Goal: Task Accomplishment & Management: Use online tool/utility

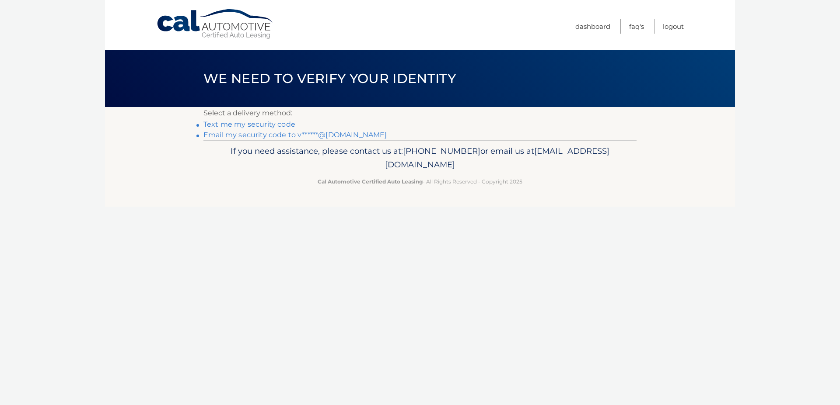
click at [245, 134] on link "Email my security code to v******@gmail.com" at bounding box center [295, 135] width 184 height 8
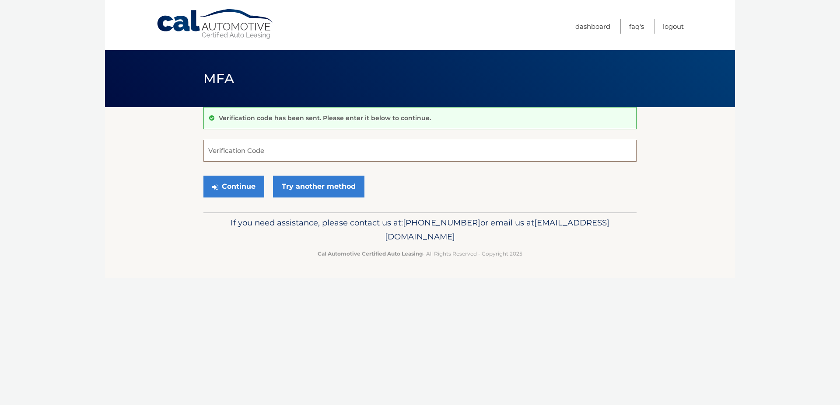
click at [265, 153] on input "Verification Code" at bounding box center [419, 151] width 433 height 22
type input "013522"
click at [227, 193] on button "Continue" at bounding box center [233, 187] width 61 height 22
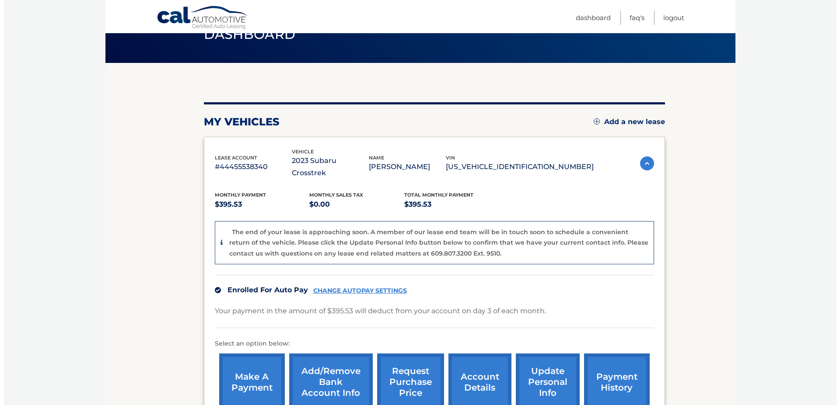
scroll to position [134, 0]
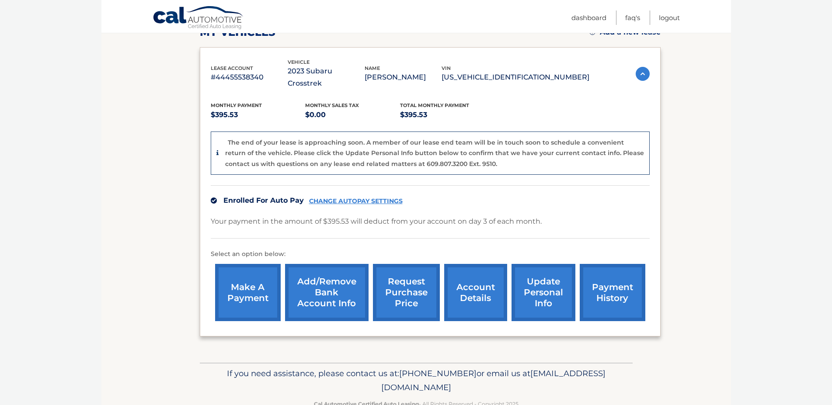
click at [379, 294] on link "request purchase price" at bounding box center [406, 292] width 67 height 57
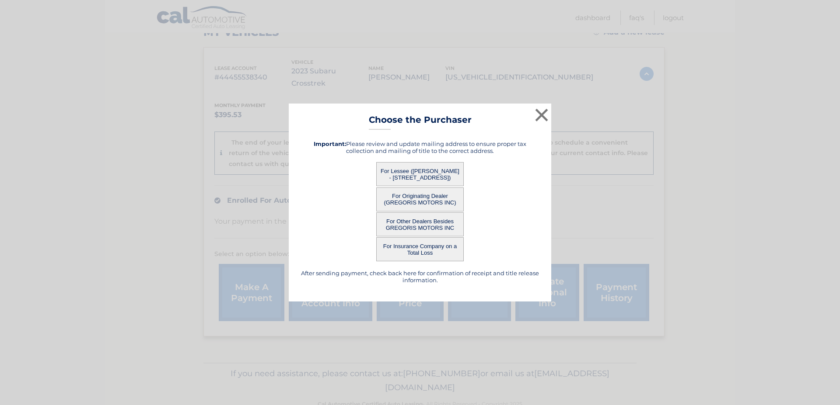
click at [431, 173] on button "For Lessee (VANESSA KRATKA - 195 MERRYMOUNT ST, , STATEN ISLAND, ny 10314)" at bounding box center [419, 174] width 87 height 24
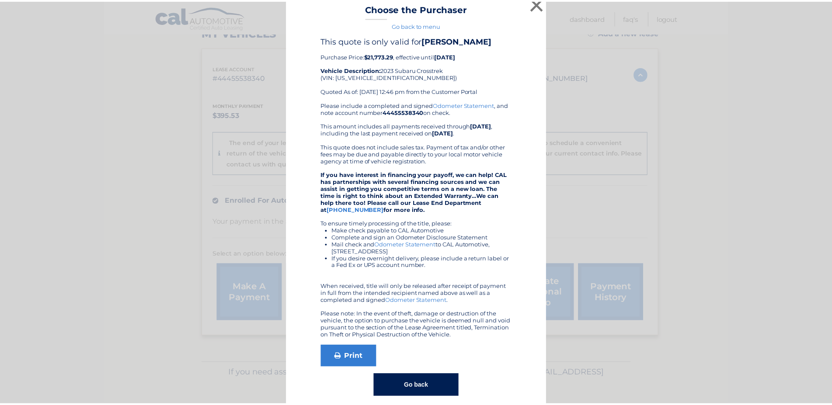
scroll to position [0, 0]
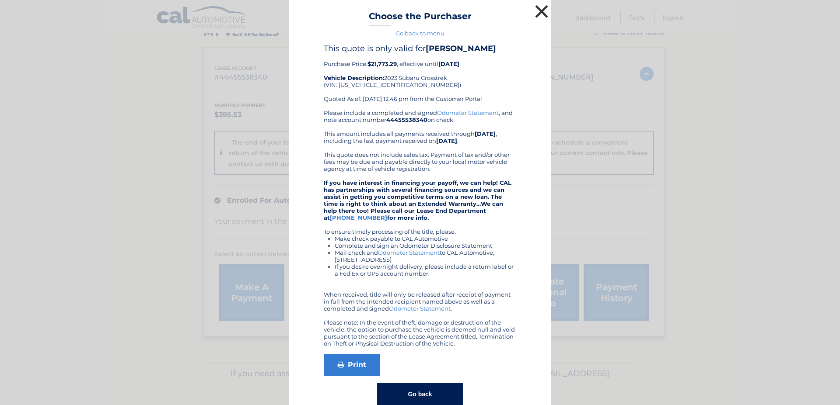
click at [536, 9] on button "×" at bounding box center [541, 11] width 17 height 17
